Goal: Book appointment/travel/reservation

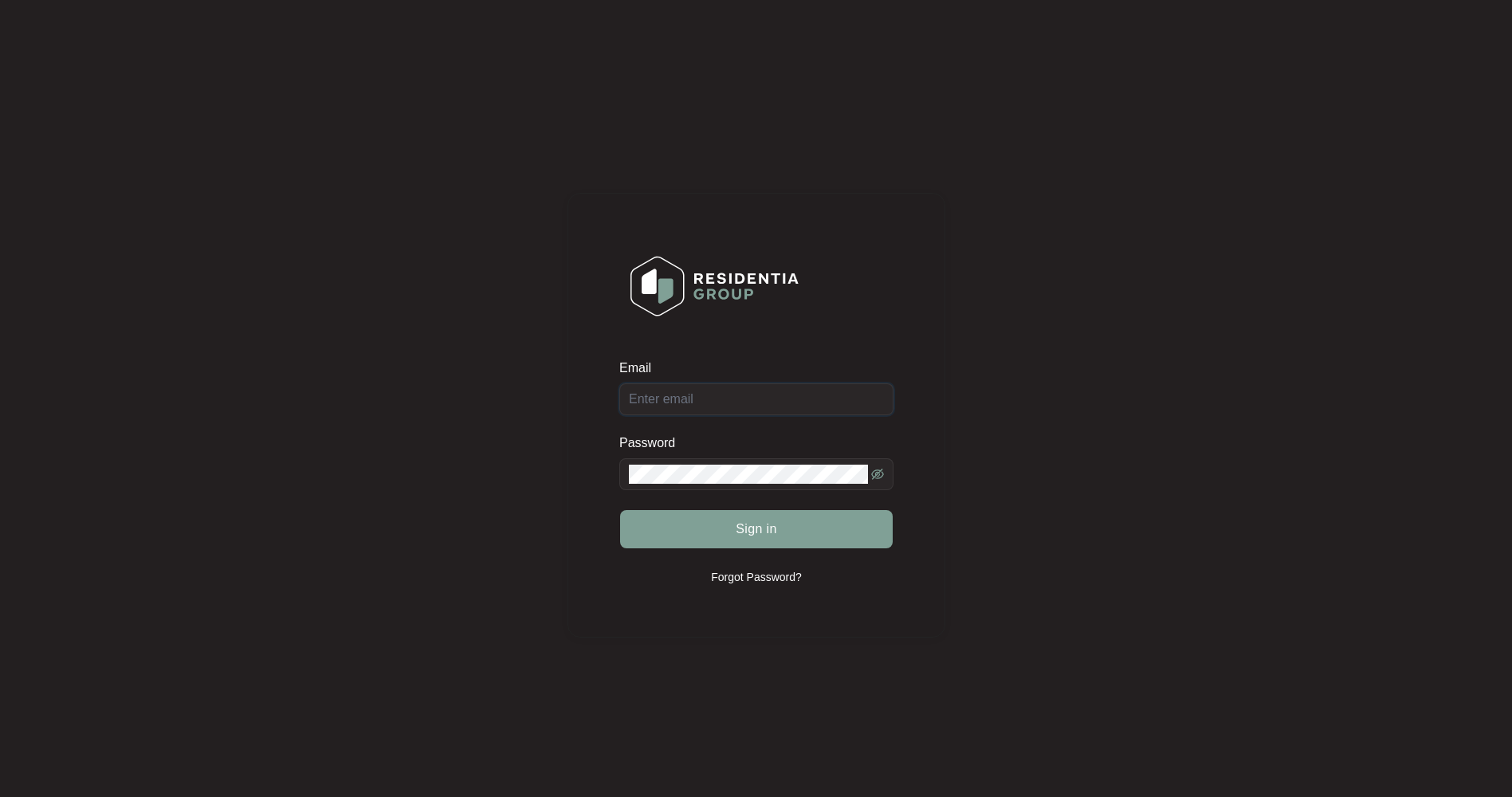
type input "[EMAIL_ADDRESS][DOMAIN_NAME]"
drag, startPoint x: 739, startPoint y: 529, endPoint x: 716, endPoint y: 520, distance: 24.7
click at [739, 529] on span "Sign in" at bounding box center [756, 529] width 41 height 20
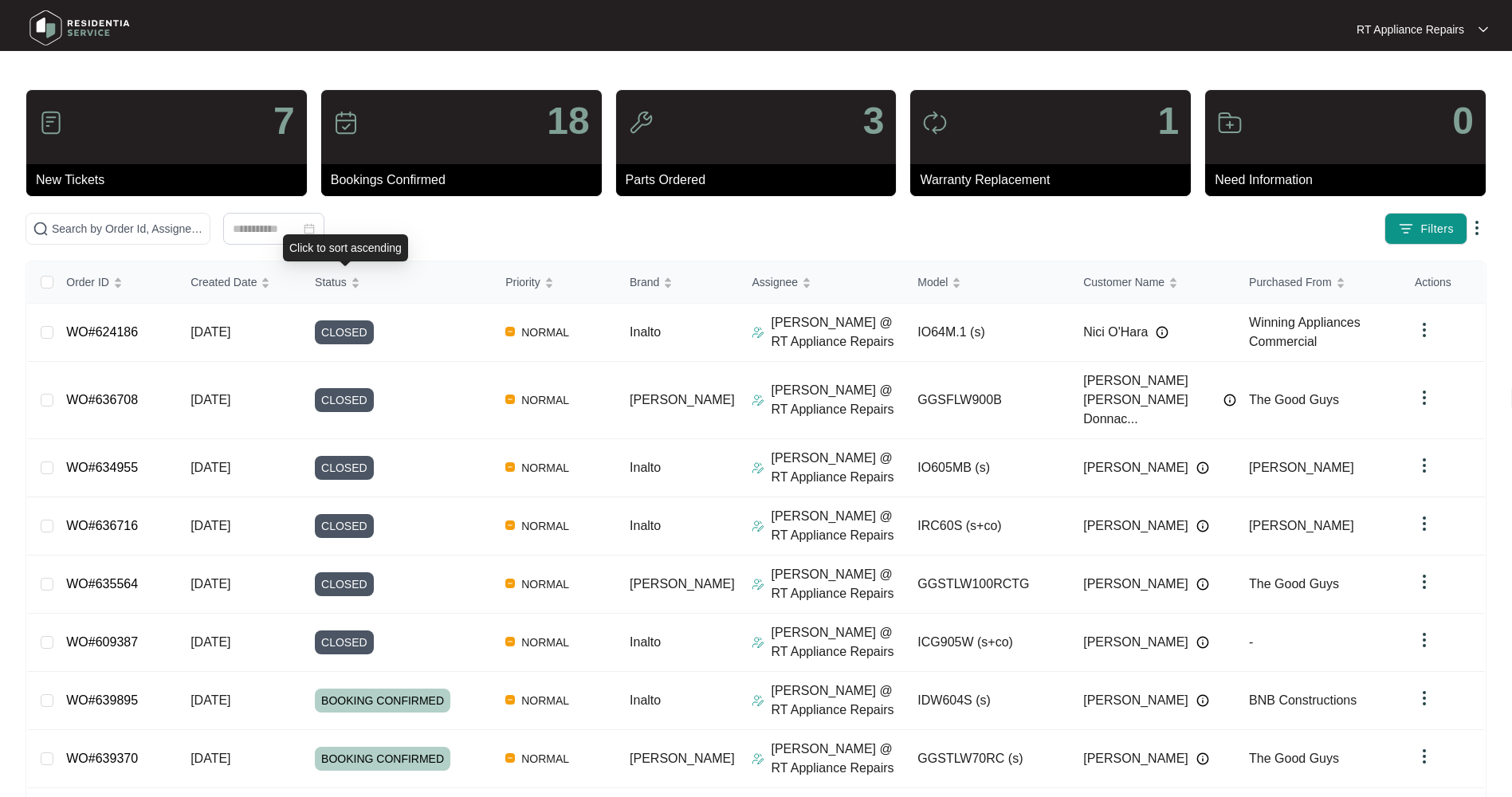
click at [340, 279] on span "Status" at bounding box center [330, 282] width 32 height 18
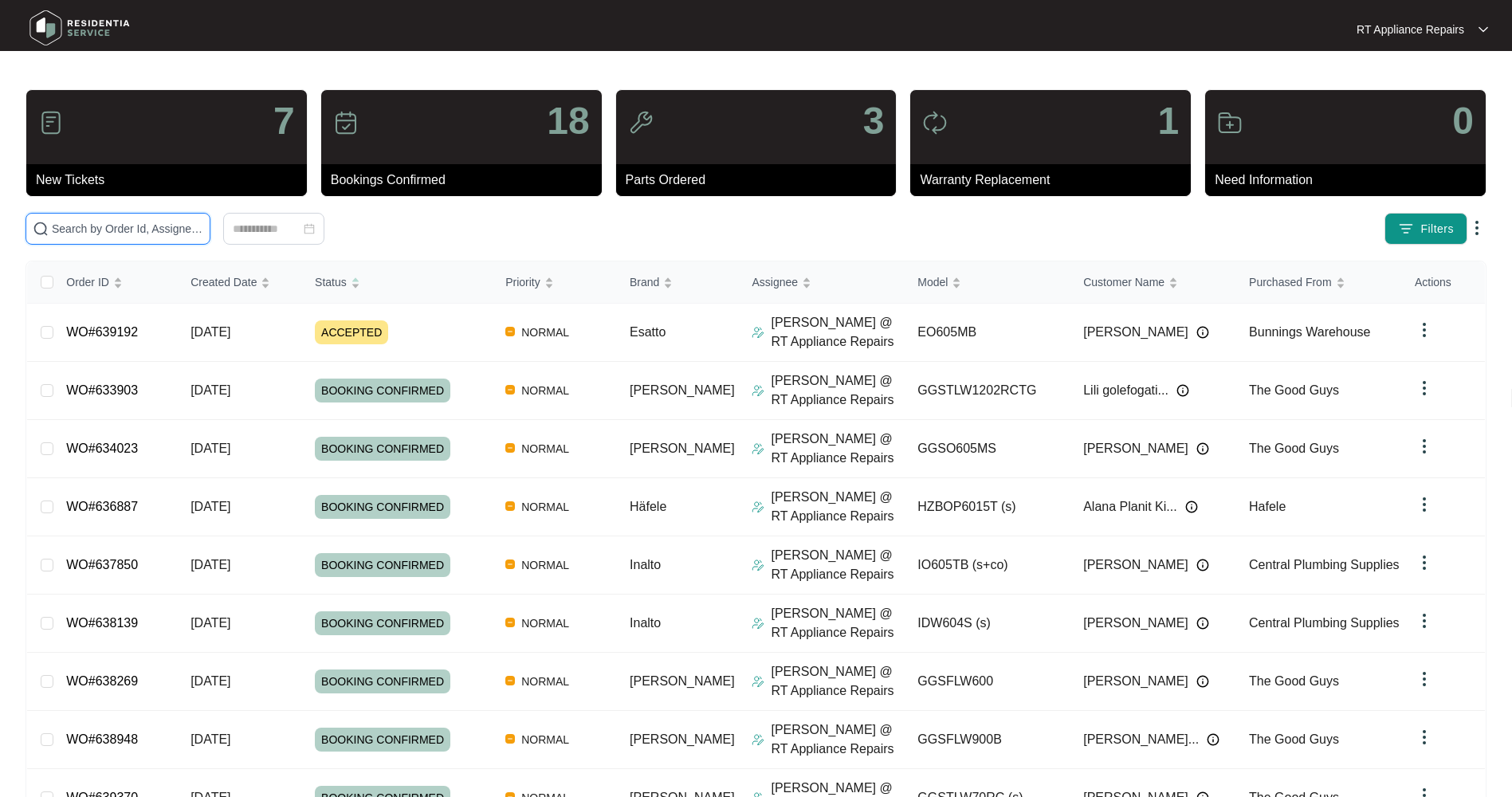
click at [108, 234] on input "text" at bounding box center [128, 229] width 151 height 18
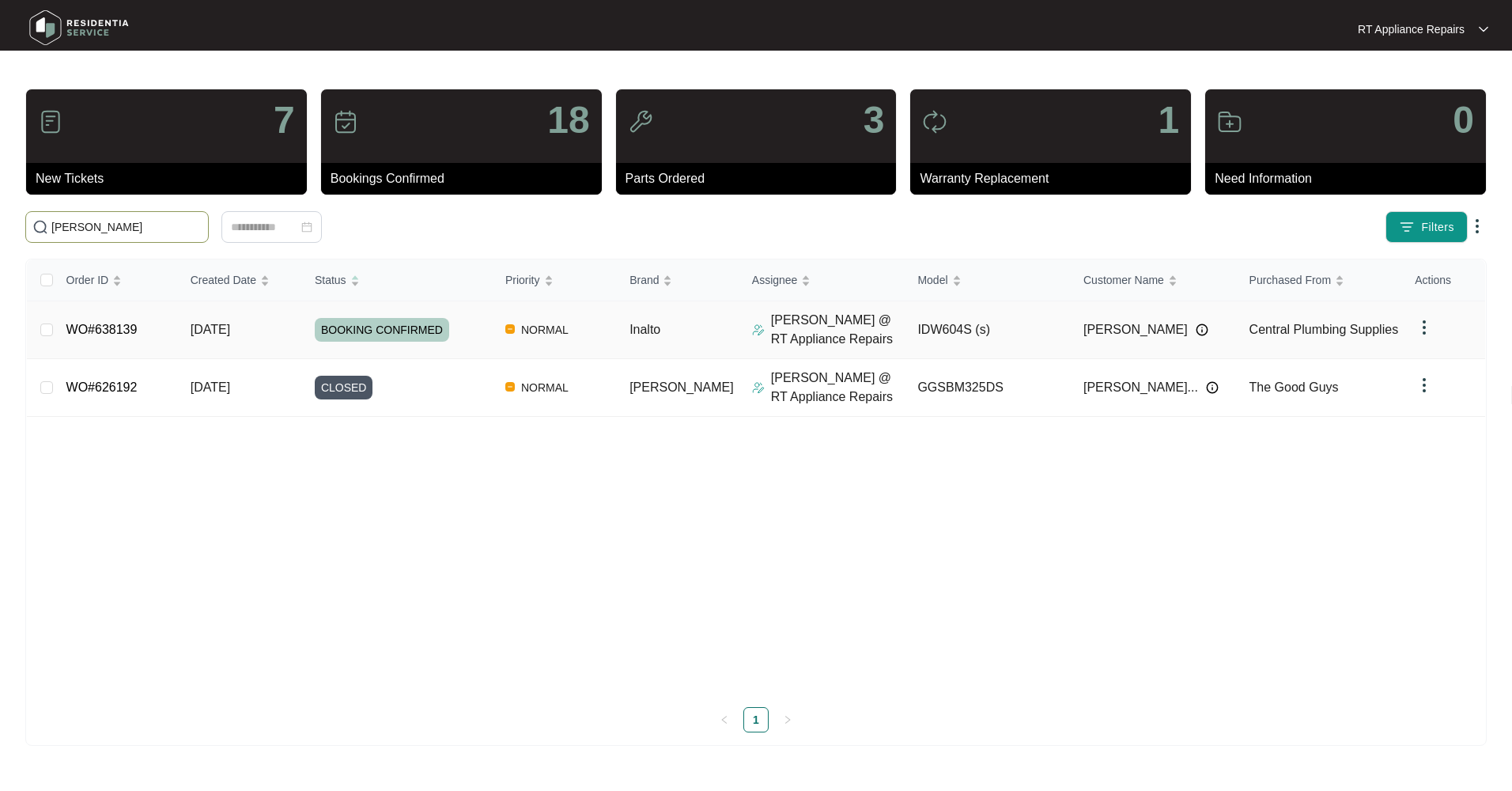
type input "[PERSON_NAME]"
click at [215, 329] on span "[DATE]" at bounding box center [210, 329] width 40 height 14
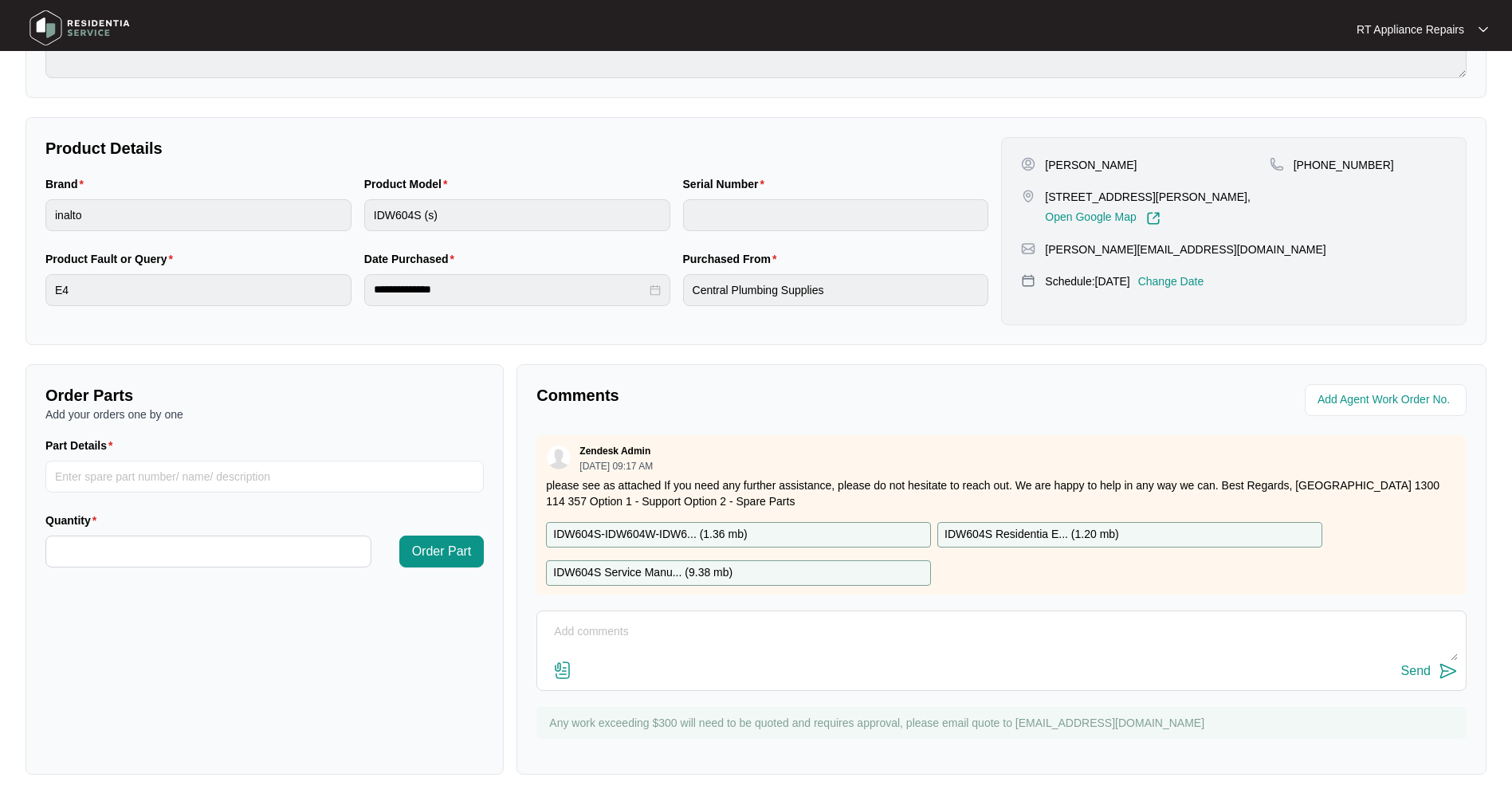
scroll to position [261, 0]
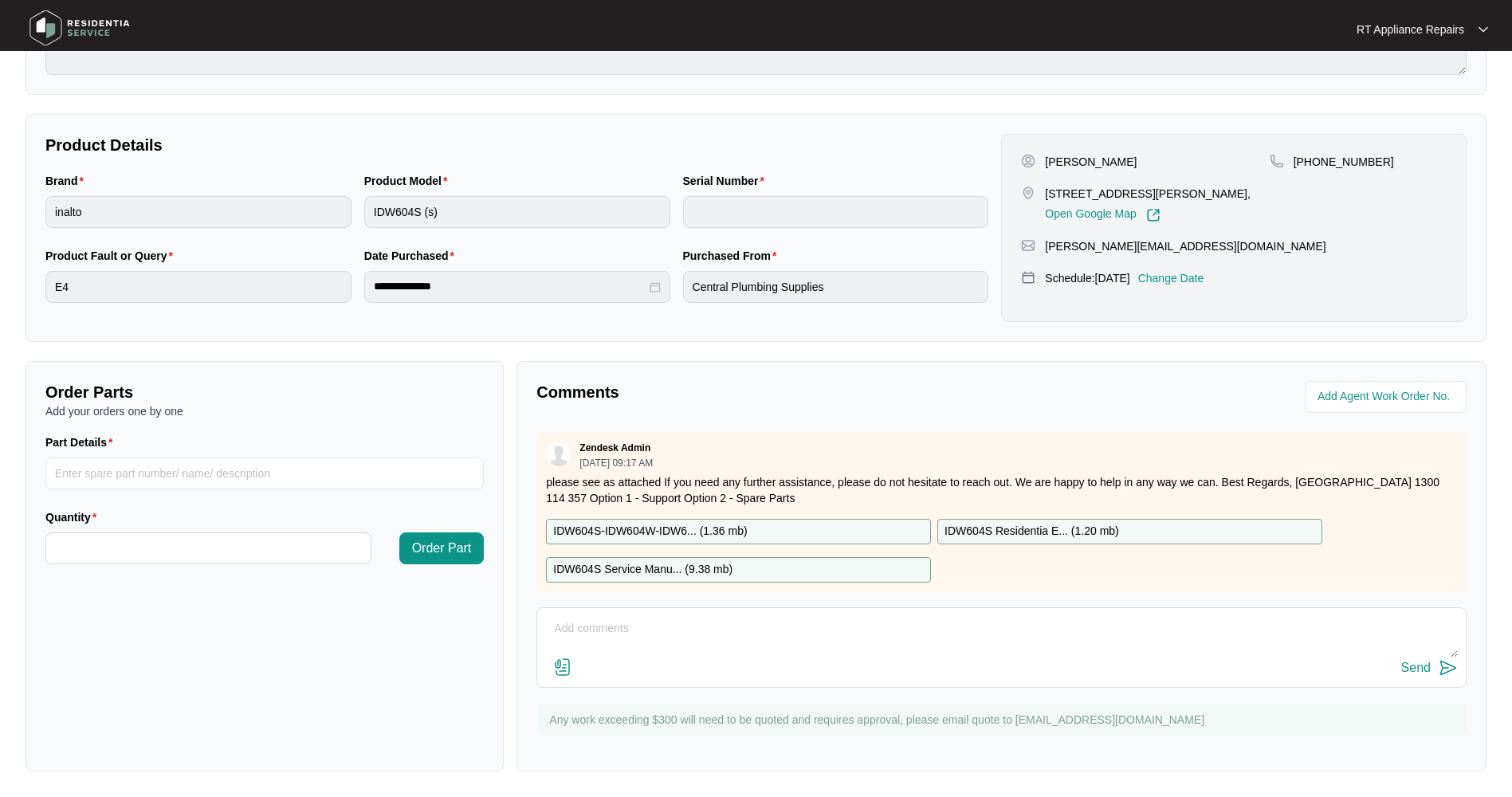
click at [639, 625] on textarea at bounding box center [1001, 637] width 913 height 41
type textarea "H"
click at [604, 622] on textarea at bounding box center [1001, 637] width 913 height 41
type textarea "I"
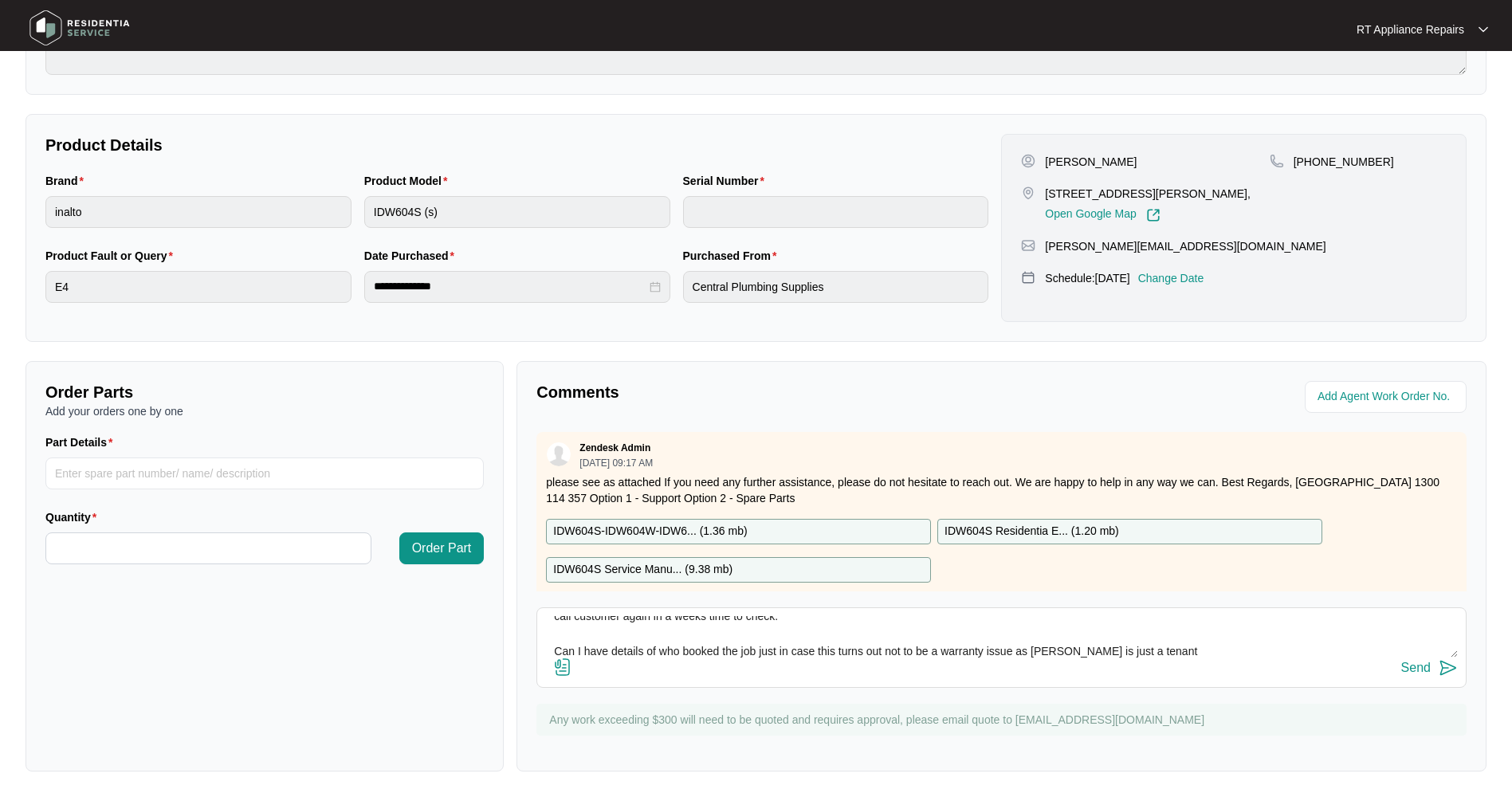
scroll to position [105, 0]
click at [1097, 653] on textarea "Inalto Dishwasher M: IDW604S S: 24115682020200051 Checked over dishwasher. Has …" at bounding box center [1001, 637] width 913 height 41
click at [1153, 644] on textarea "Inalto Dishwasher M: IDW604S S: 24115682020200051 Checked over dishwasher. Has …" at bounding box center [1001, 637] width 913 height 41
type textarea "Inalto Dishwasher M: IDW604S S: 24115682020200051 Checked over dishwasher. Has …"
click at [1451, 664] on img at bounding box center [1449, 669] width 20 height 20
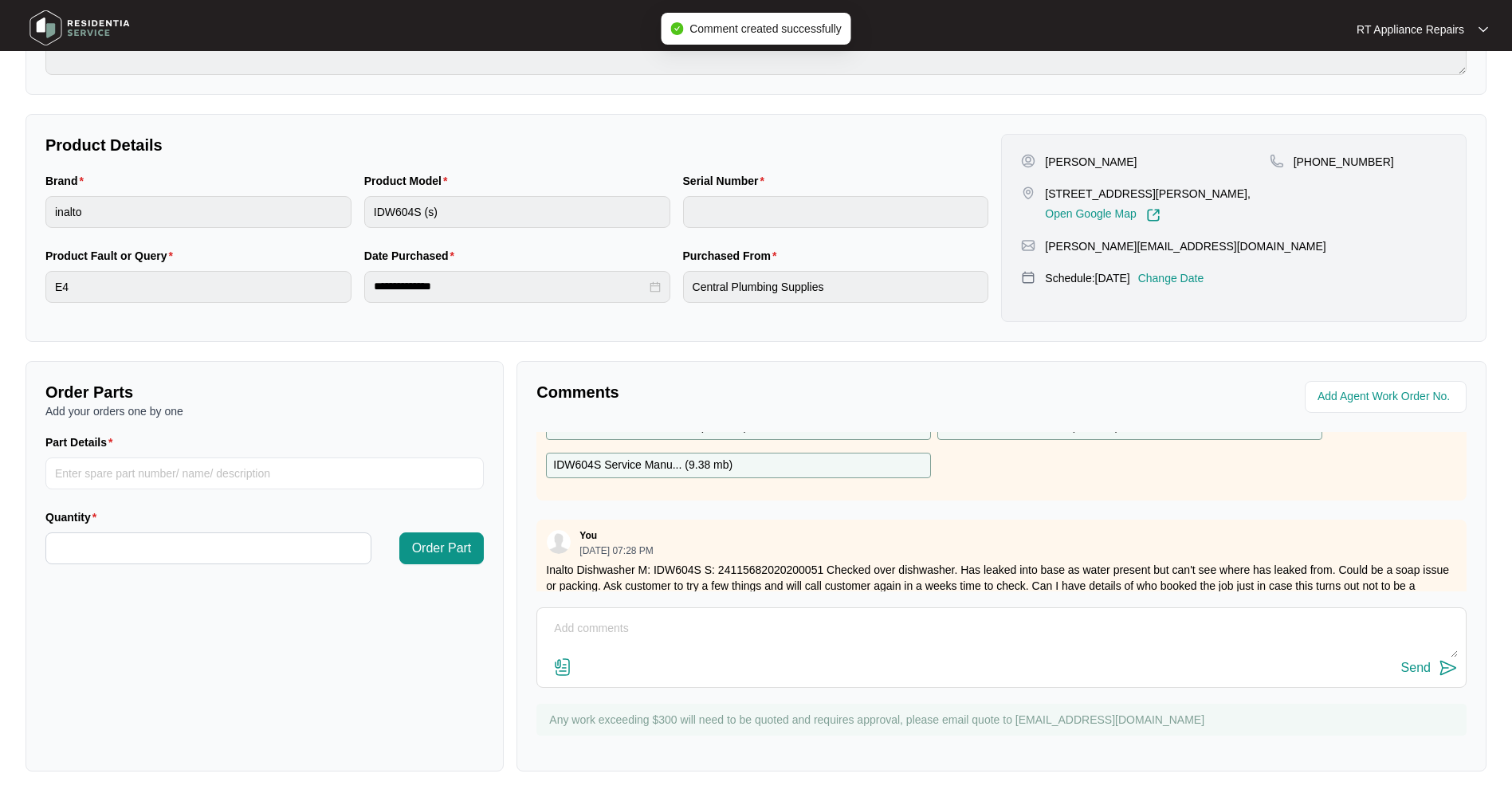
scroll to position [144, 0]
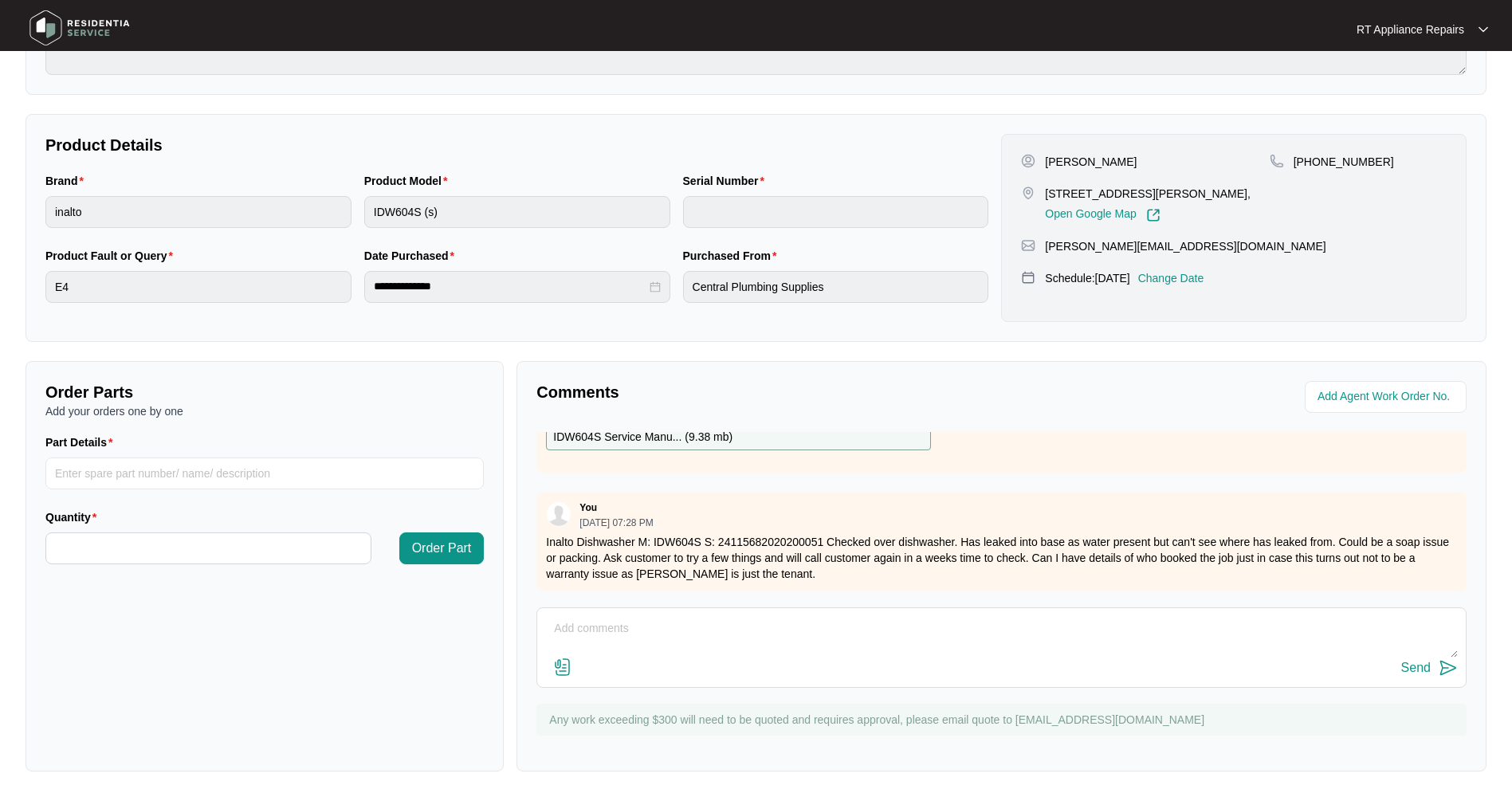
click at [1187, 281] on p "Change Date" at bounding box center [1171, 278] width 66 height 16
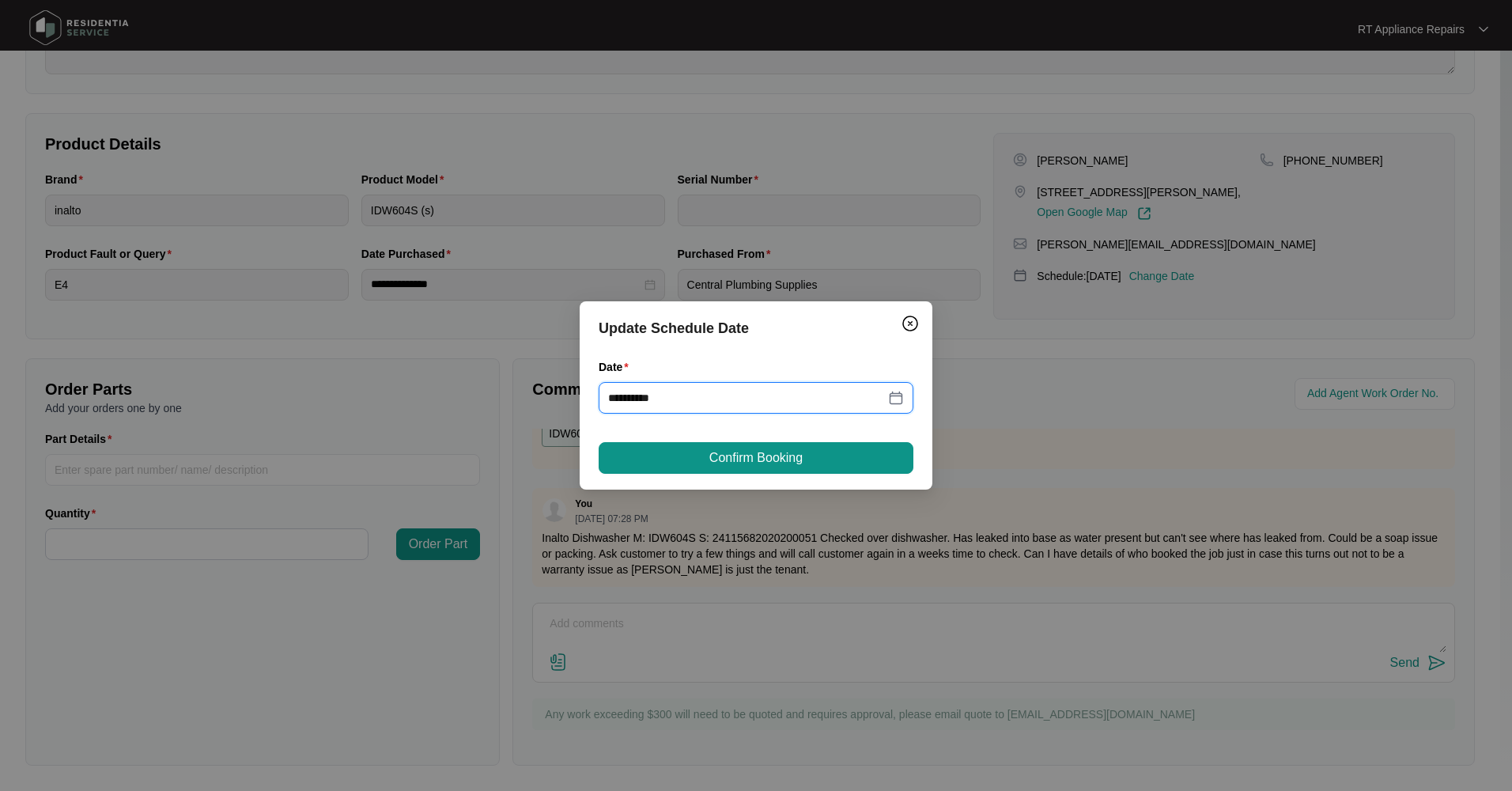
click at [861, 397] on input "**********" at bounding box center [746, 398] width 277 height 18
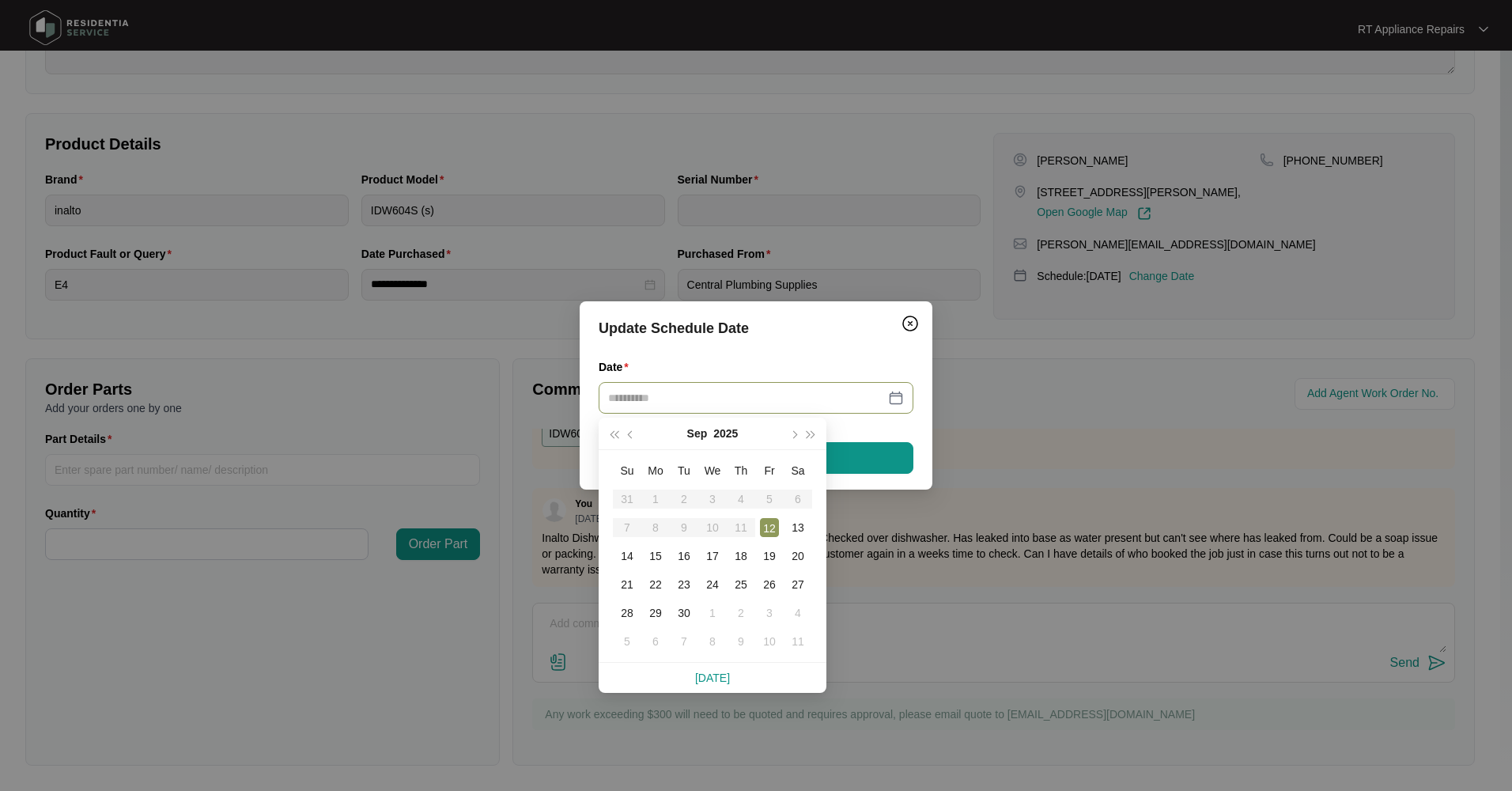
click at [775, 558] on div "19" at bounding box center [770, 556] width 19 height 19
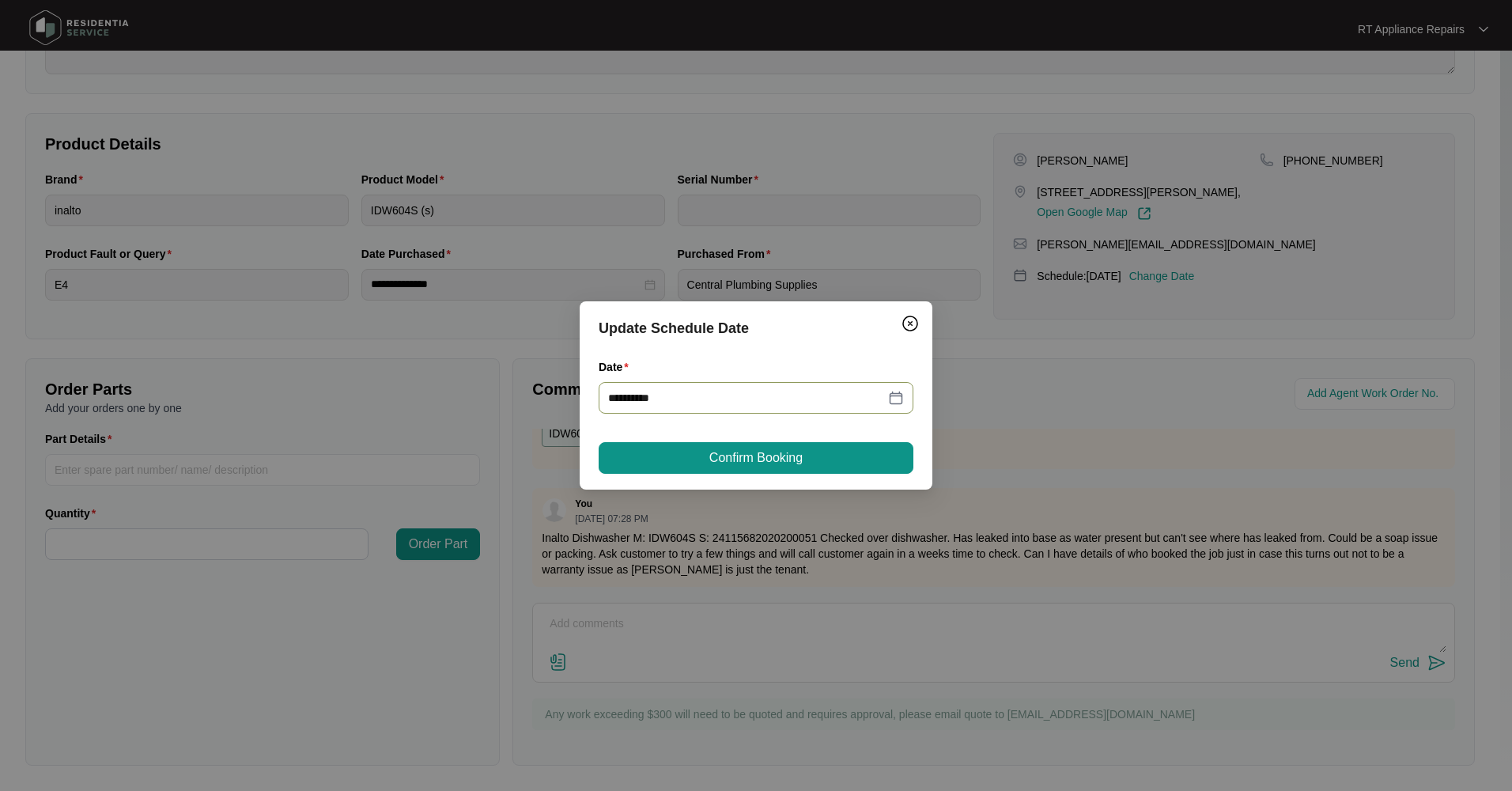
type input "**********"
drag, startPoint x: 767, startPoint y: 464, endPoint x: 934, endPoint y: 454, distance: 167.3
click at [767, 465] on span "Confirm Booking" at bounding box center [756, 458] width 94 height 19
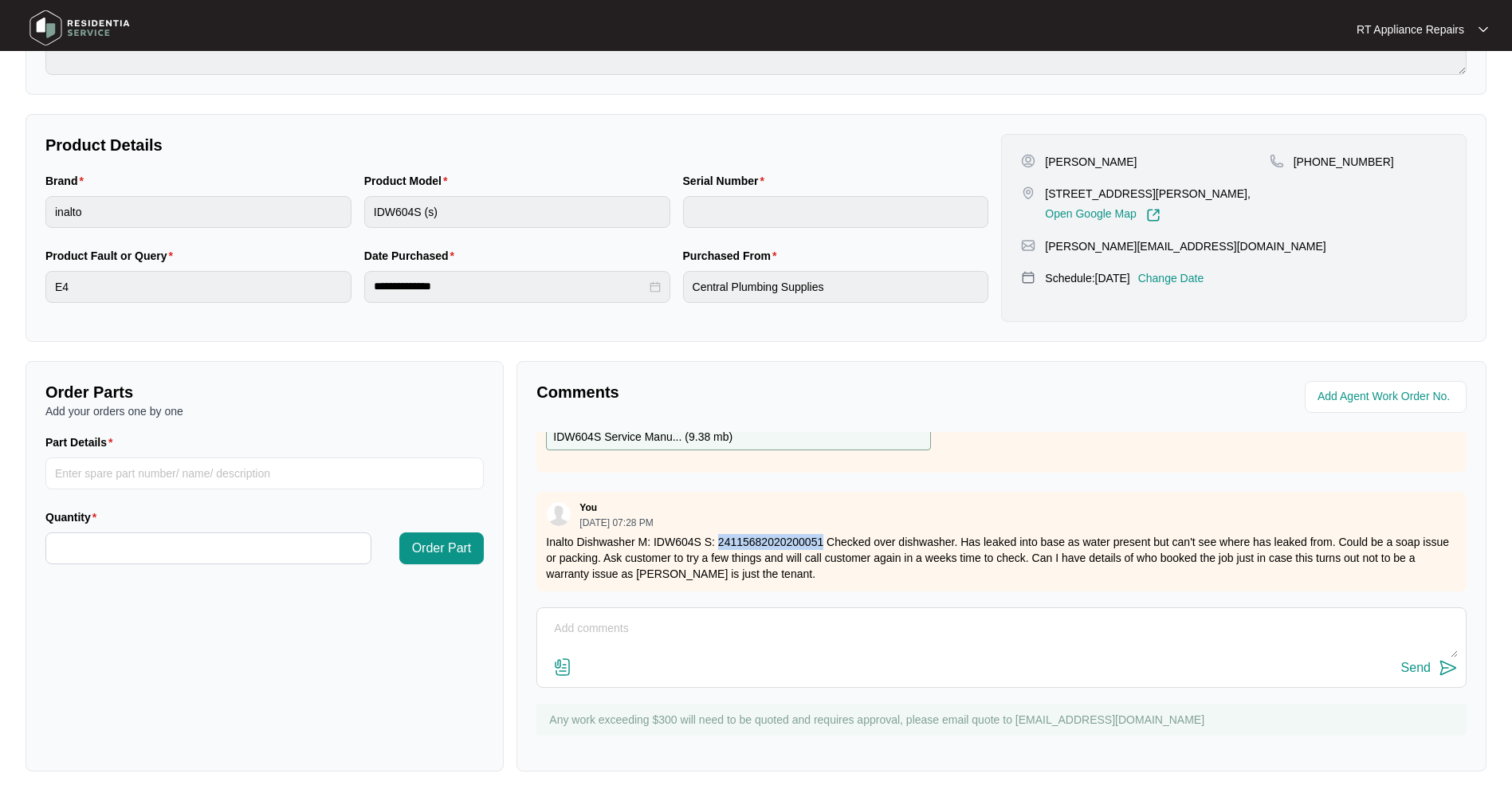
drag, startPoint x: 718, startPoint y: 531, endPoint x: 821, endPoint y: 526, distance: 103.1
click at [821, 534] on p "Inalto Dishwasher M: IDW604S S: 24115682020200051 Checked over dishwasher. Has …" at bounding box center [1001, 558] width 911 height 48
copy p "24115682020200051"
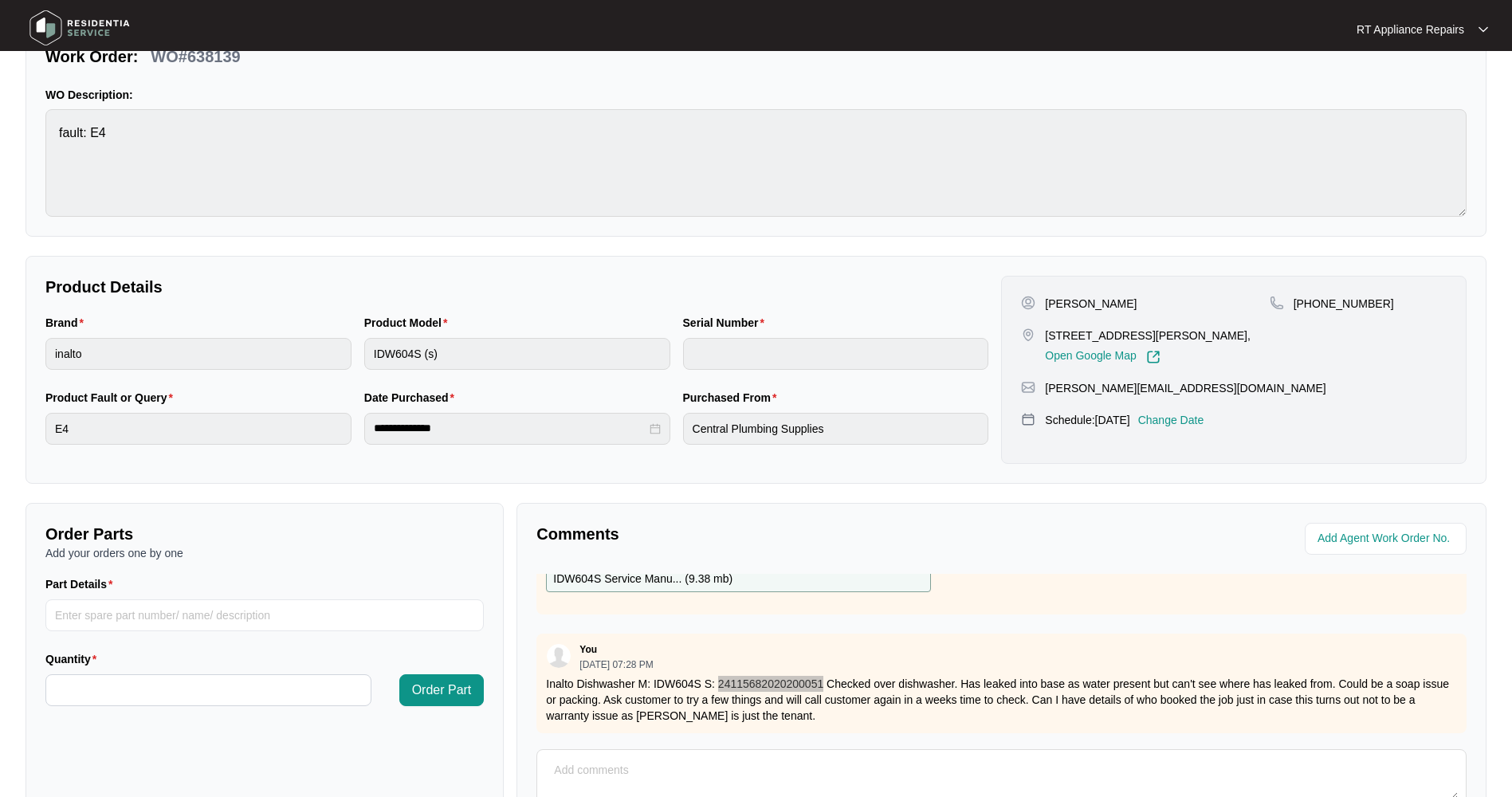
scroll to position [0, 0]
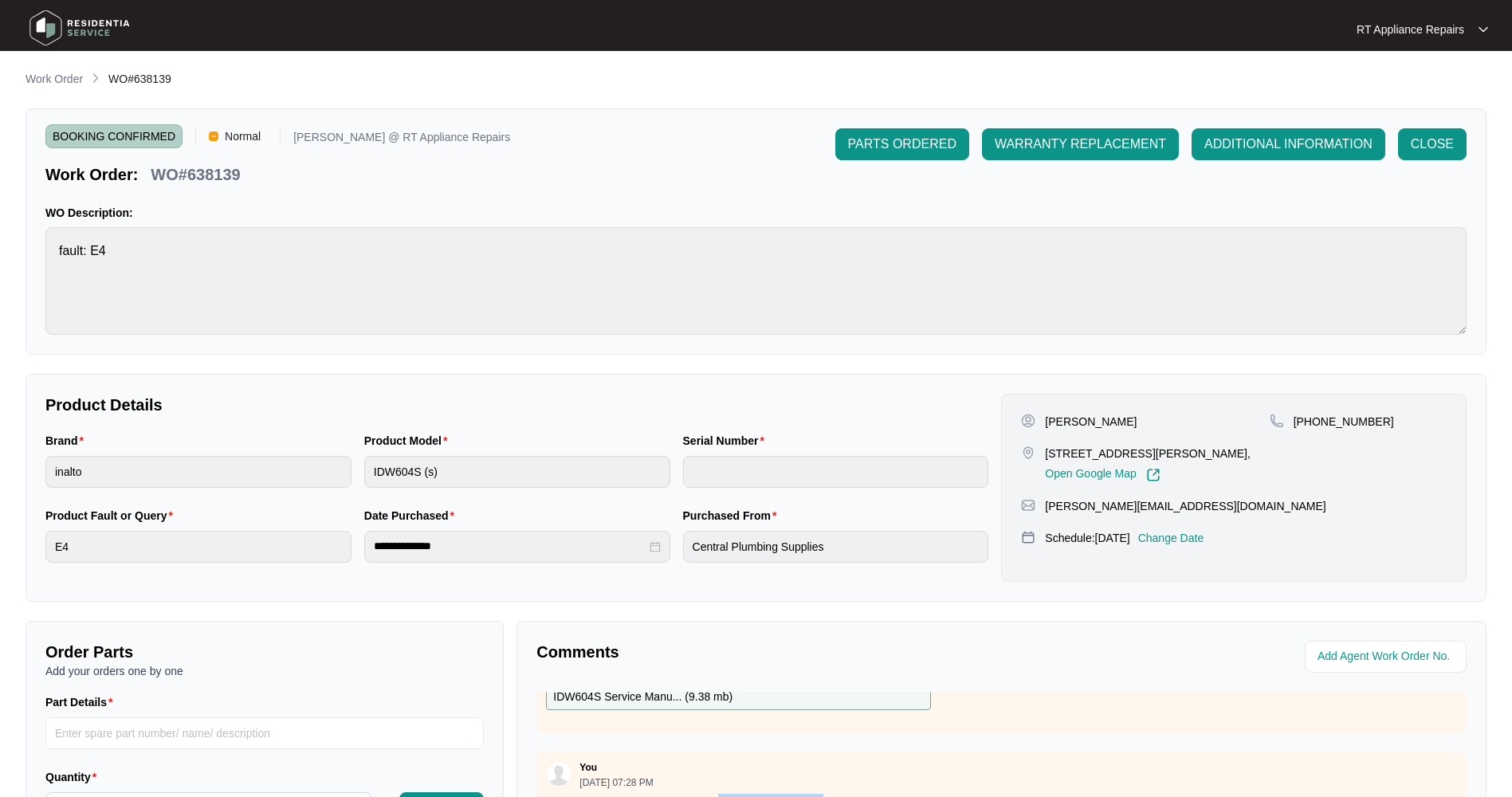
click at [1429, 150] on span "CLOSE" at bounding box center [1432, 145] width 43 height 20
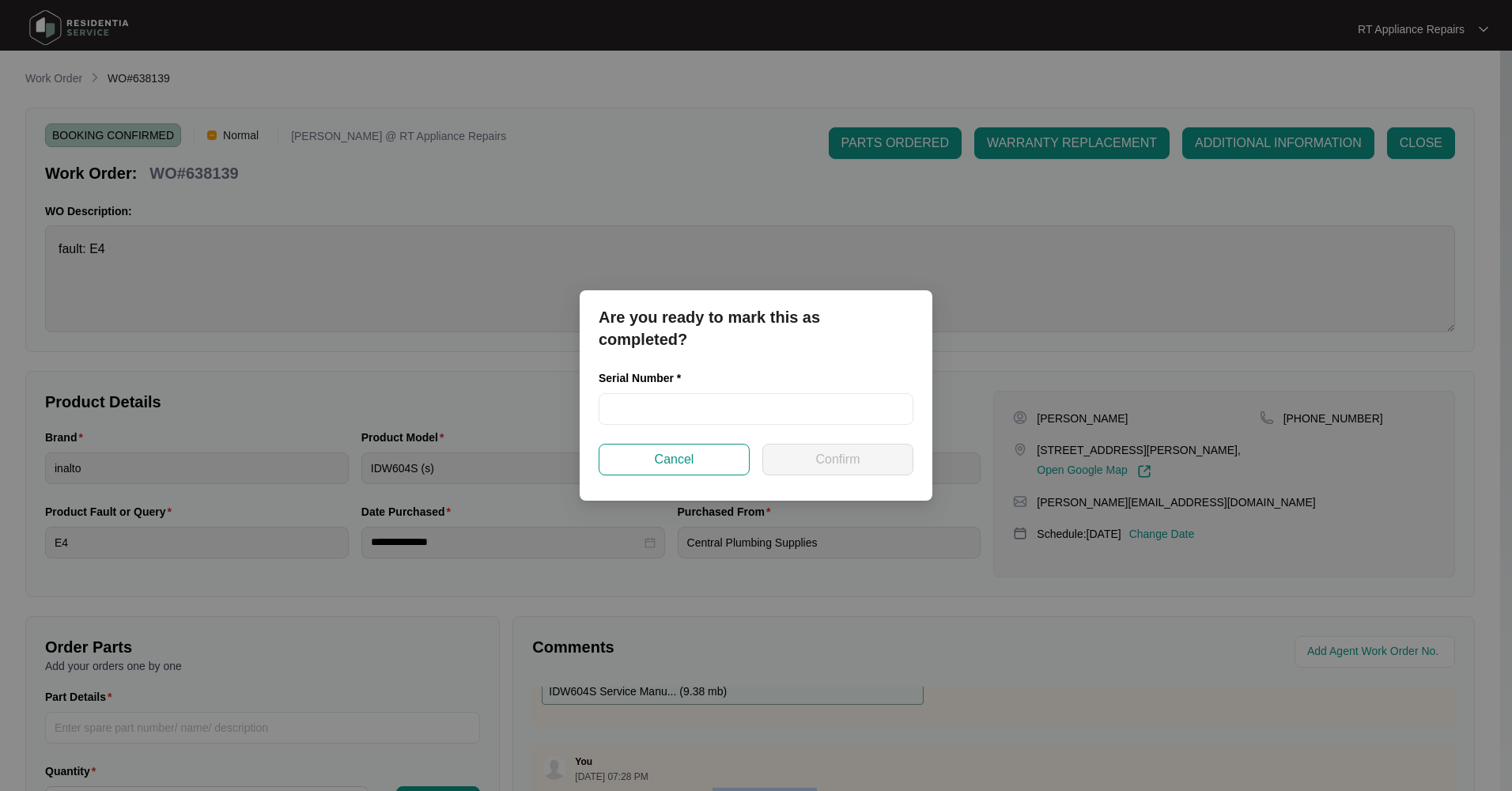
click at [727, 459] on button "Cancel" at bounding box center [674, 459] width 151 height 31
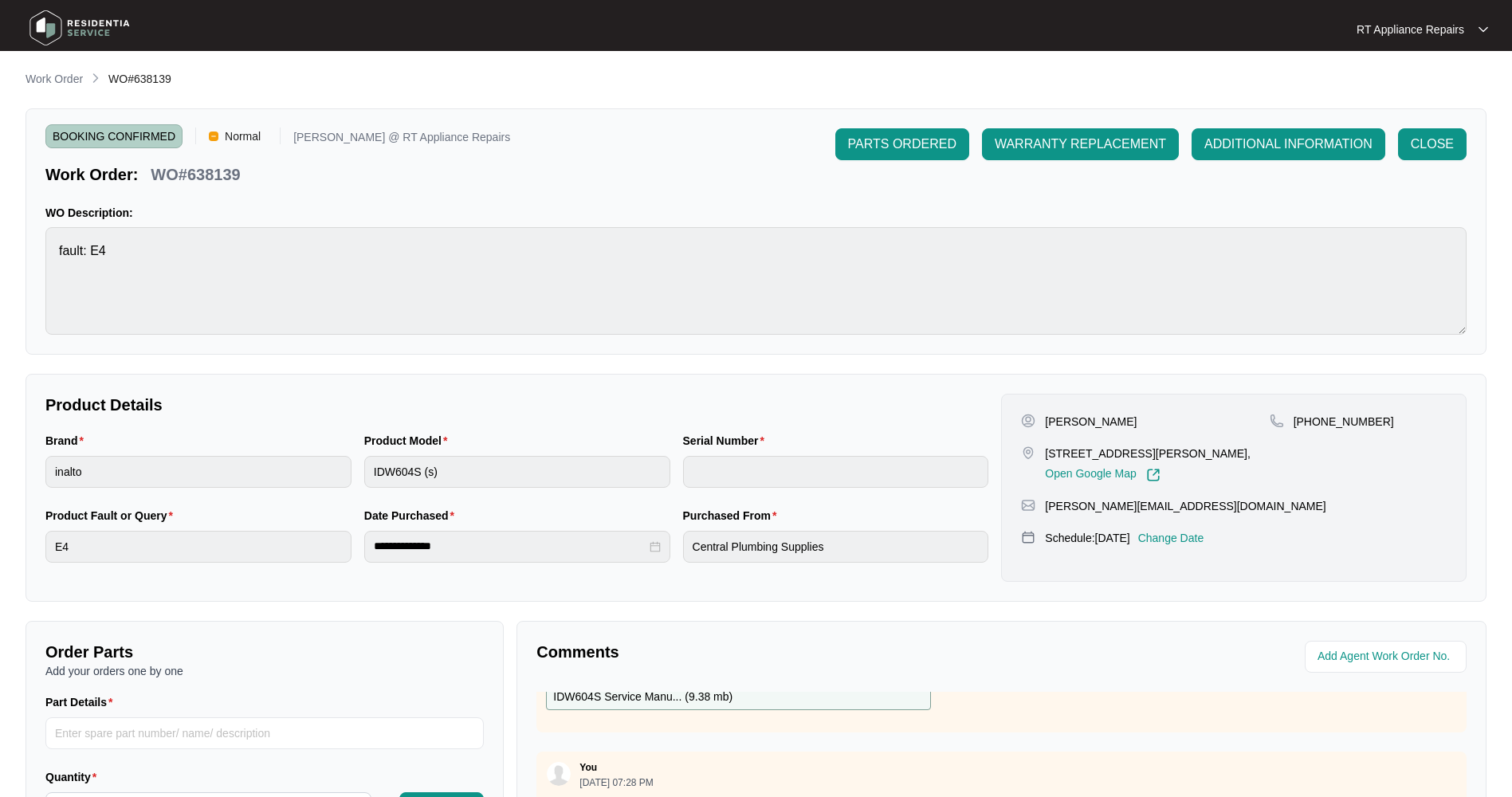
click at [1426, 30] on p "RT Appliance Repairs" at bounding box center [1410, 29] width 107 height 16
click at [1430, 86] on p "Log Out" at bounding box center [1435, 85] width 81 height 16
